Goal: Information Seeking & Learning: Learn about a topic

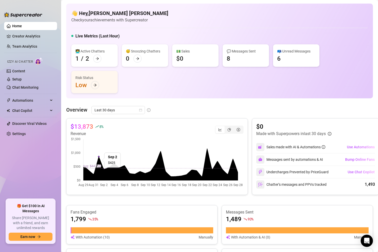
click at [236, 171] on canvas at bounding box center [156, 162] width 173 height 51
click at [230, 129] on icon "pie-chart" at bounding box center [229, 130] width 4 height 4
click at [226, 127] on input "segmented control" at bounding box center [226, 127] width 0 height 0
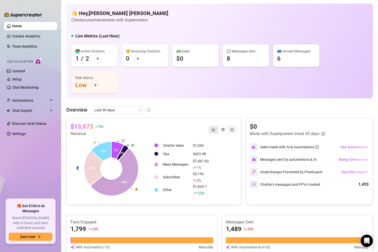
click at [212, 129] on div "segmented control" at bounding box center [213, 129] width 9 height 7
click at [210, 127] on input "segmented control" at bounding box center [210, 127] width 0 height 0
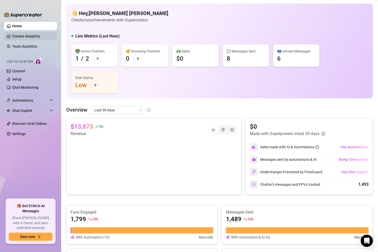
click at [18, 37] on link "Creator Analytics" at bounding box center [32, 36] width 41 height 8
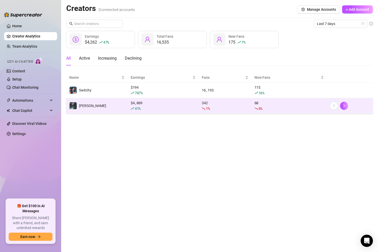
click at [254, 106] on td "60 6 %" at bounding box center [289, 106] width 76 height 16
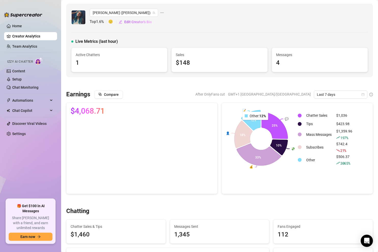
click at [254, 123] on icon at bounding box center [250, 120] width 19 height 20
click at [252, 123] on icon at bounding box center [250, 120] width 19 height 20
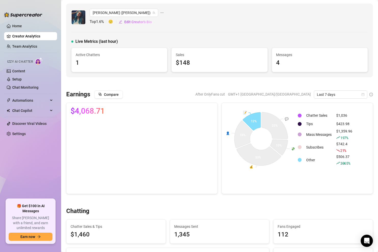
click at [346, 159] on div "$506.37 3065 %" at bounding box center [344, 160] width 16 height 12
click at [342, 156] on div "$506.37 3065 %" at bounding box center [344, 160] width 16 height 12
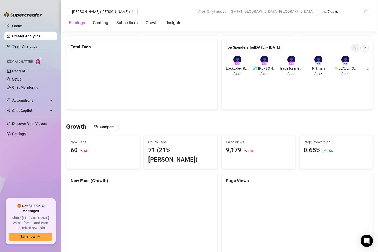
scroll to position [346, 0]
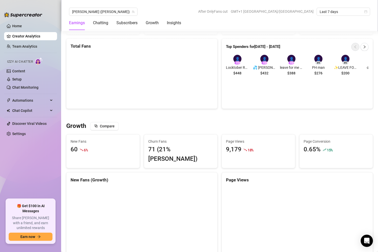
click at [240, 147] on div "9,179 18 %" at bounding box center [258, 150] width 65 height 10
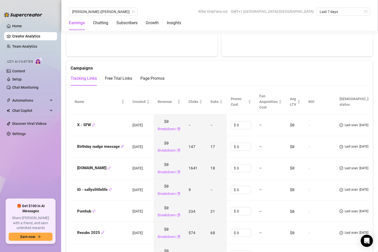
scroll to position [551, 0]
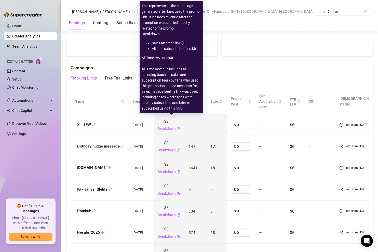
click at [171, 126] on link "Breakdown" at bounding box center [167, 129] width 18 height 6
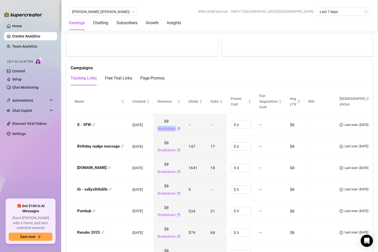
click at [174, 126] on link "Breakdown" at bounding box center [167, 129] width 18 height 6
click at [113, 122] on div "X - SFW" at bounding box center [100, 125] width 50 height 6
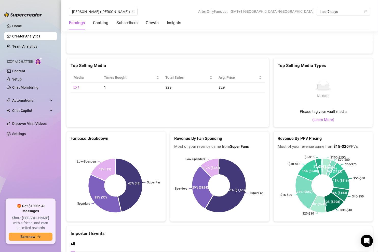
scroll to position [973, 0]
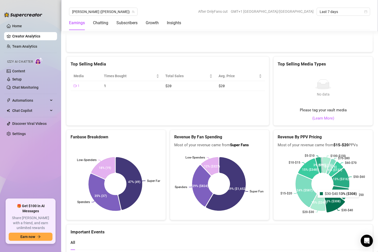
click at [336, 195] on icon at bounding box center [334, 201] width 20 height 21
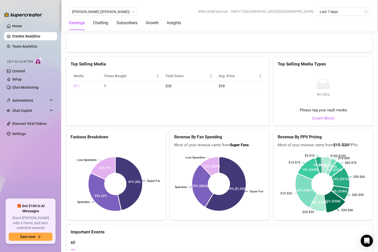
click at [357, 203] on rect at bounding box center [322, 184] width 90 height 64
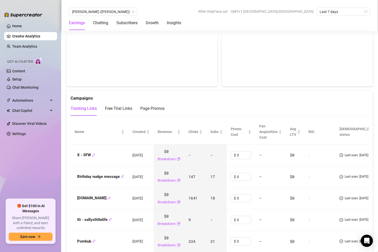
scroll to position [544, 0]
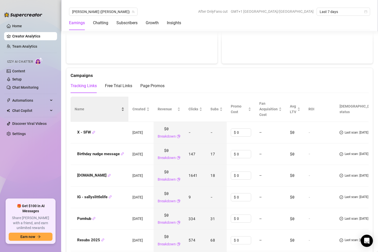
click at [86, 106] on span "Name" at bounding box center [98, 109] width 46 height 6
click at [94, 106] on div "Name" at bounding box center [100, 109] width 51 height 6
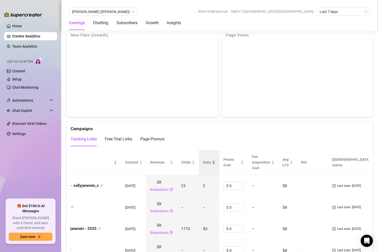
scroll to position [491, 0]
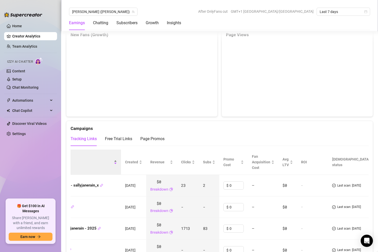
click at [112, 159] on span "Name" at bounding box center [82, 162] width 59 height 6
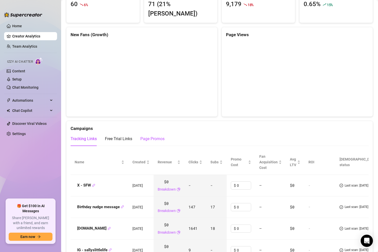
click at [145, 136] on div "Page Promos" at bounding box center [152, 139] width 24 height 6
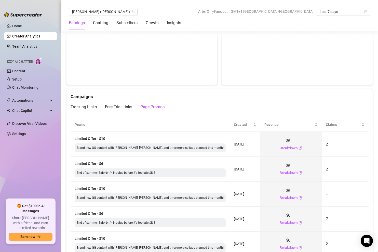
scroll to position [522, 0]
click at [85, 104] on div "Tracking Links" at bounding box center [83, 107] width 26 height 6
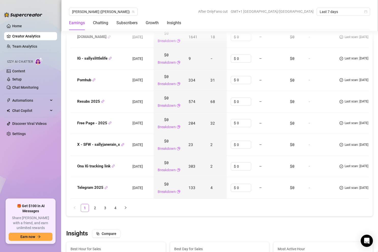
scroll to position [683, 0]
click at [95, 203] on link "2" at bounding box center [95, 207] width 8 height 8
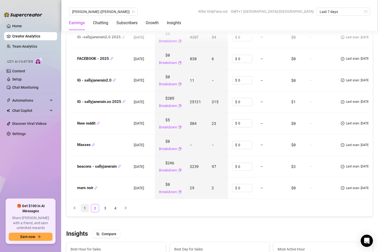
click at [83, 204] on link "1" at bounding box center [85, 208] width 8 height 8
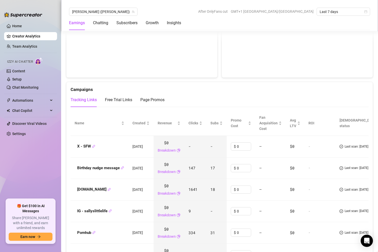
scroll to position [529, 0]
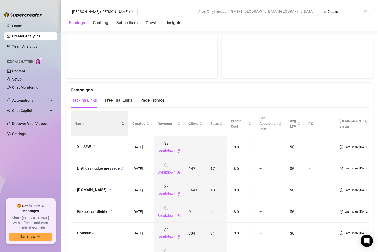
click at [120, 121] on div "Name" at bounding box center [100, 124] width 50 height 6
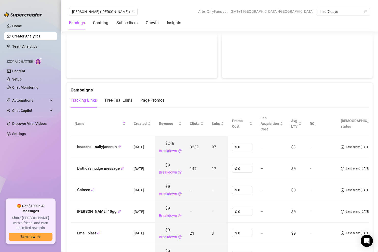
click at [120, 121] on span "Name" at bounding box center [98, 124] width 47 height 6
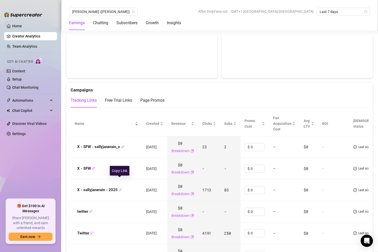
click at [120, 188] on icon "link" at bounding box center [120, 189] width 3 height 3
click at [119, 188] on icon "link" at bounding box center [120, 189] width 3 height 3
